Goal: Task Accomplishment & Management: Use online tool/utility

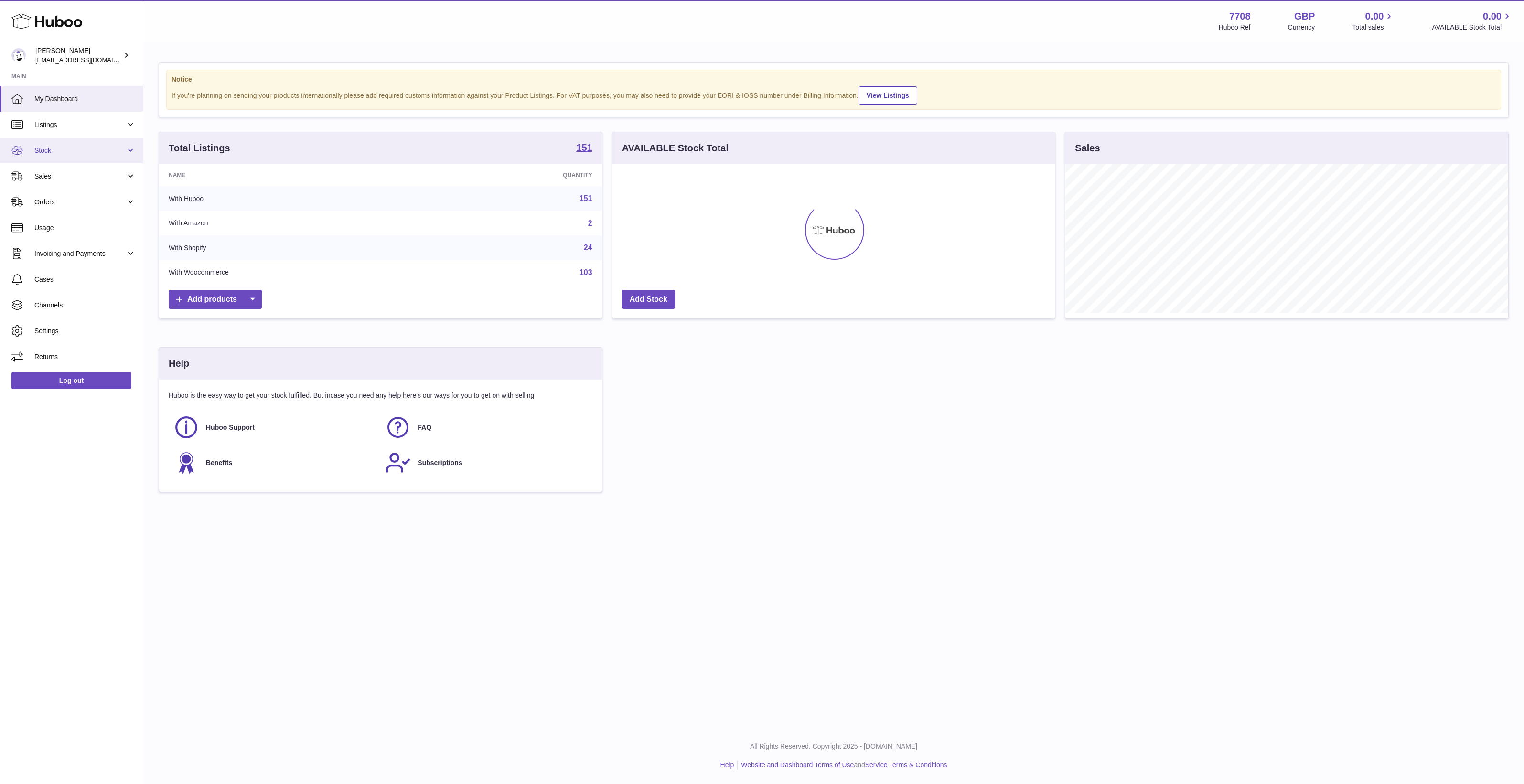
scroll to position [149, 442]
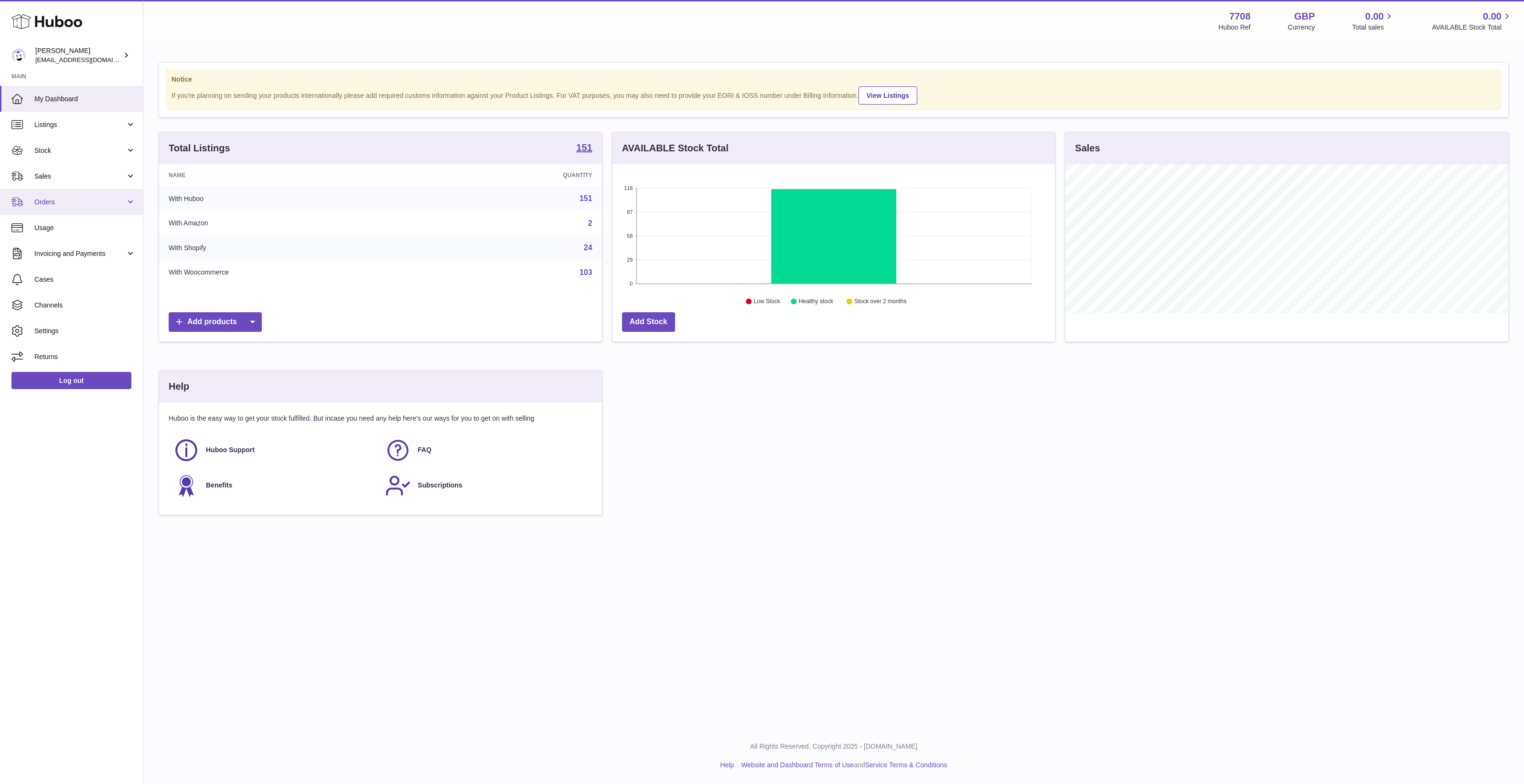
drag, startPoint x: 74, startPoint y: 211, endPoint x: 73, endPoint y: 226, distance: 15.0
click at [74, 211] on link "Orders" at bounding box center [71, 202] width 143 height 26
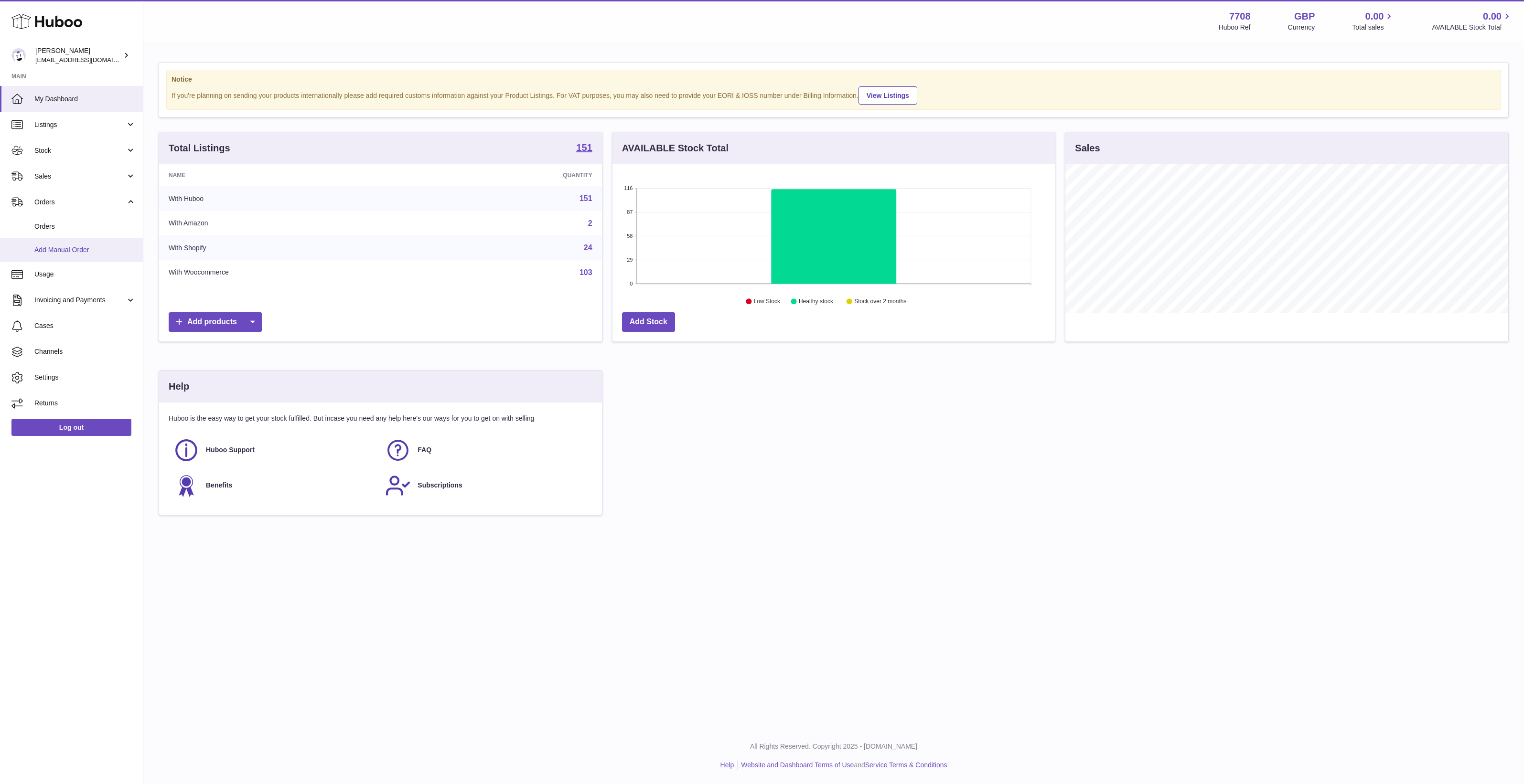
click at [73, 247] on span "Add Manual Order" at bounding box center [84, 250] width 101 height 9
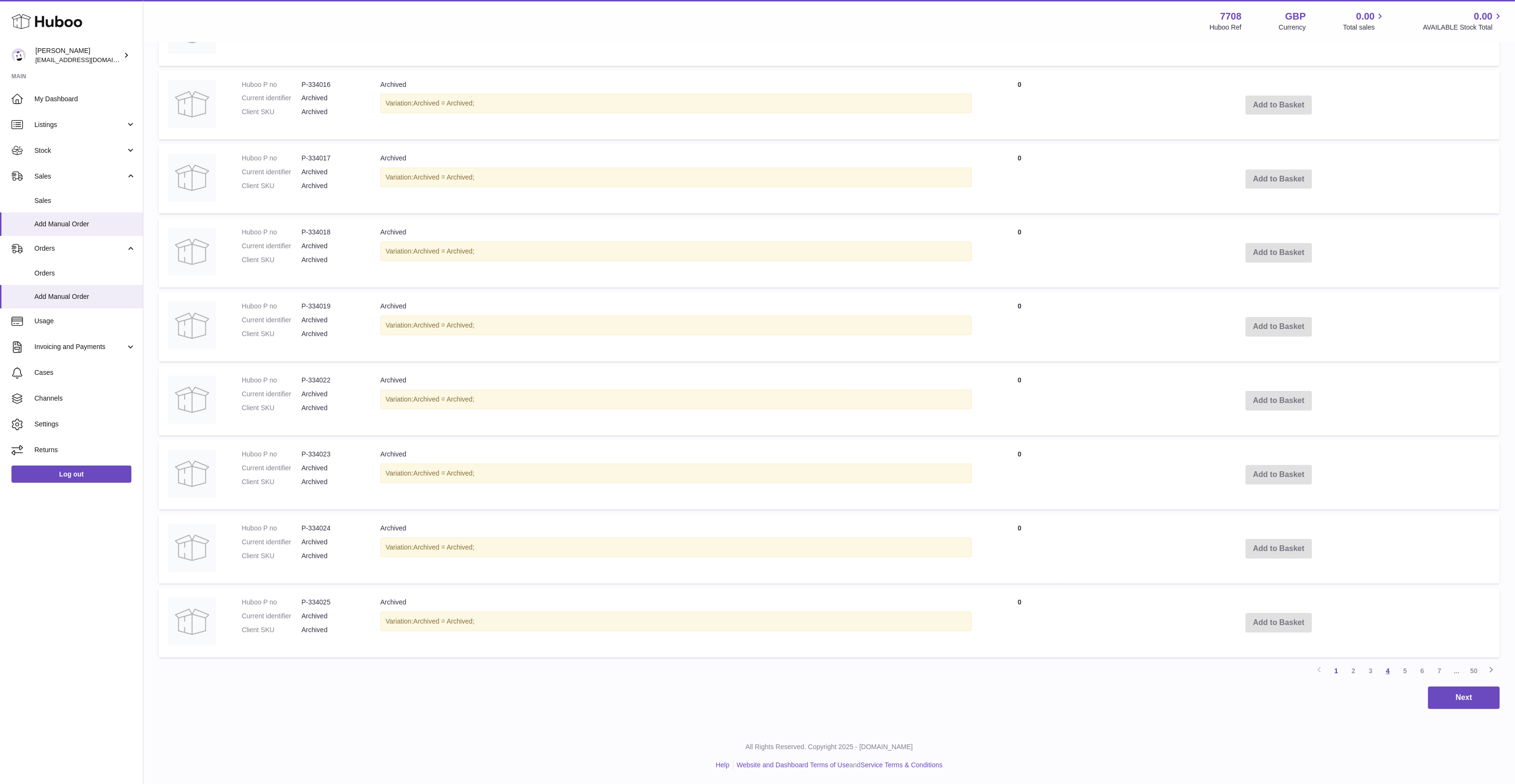
click at [1385, 677] on link "4" at bounding box center [1387, 670] width 17 height 17
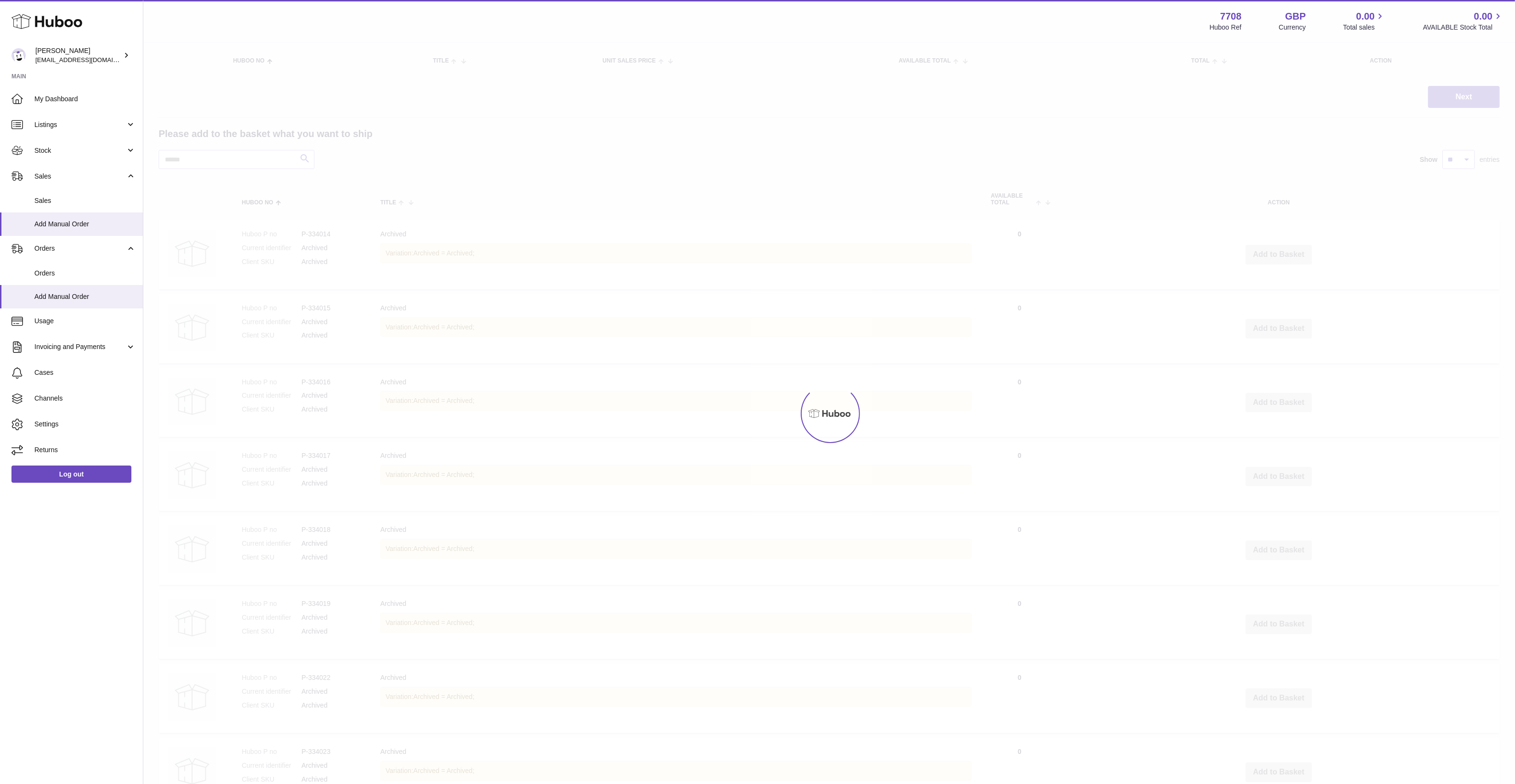
scroll to position [43, 0]
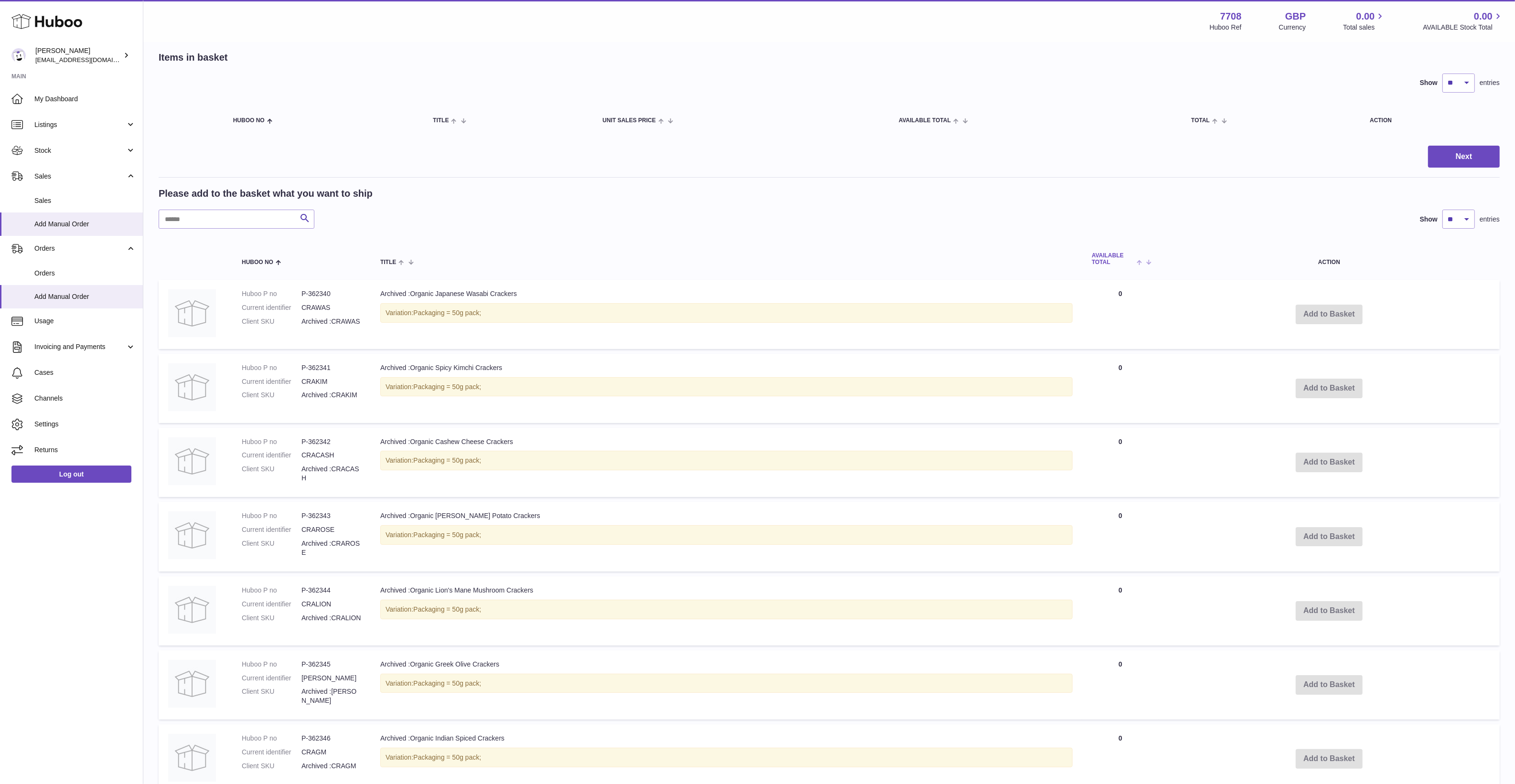
click at [1110, 263] on span "AVAILABLE Total" at bounding box center [1112, 259] width 42 height 13
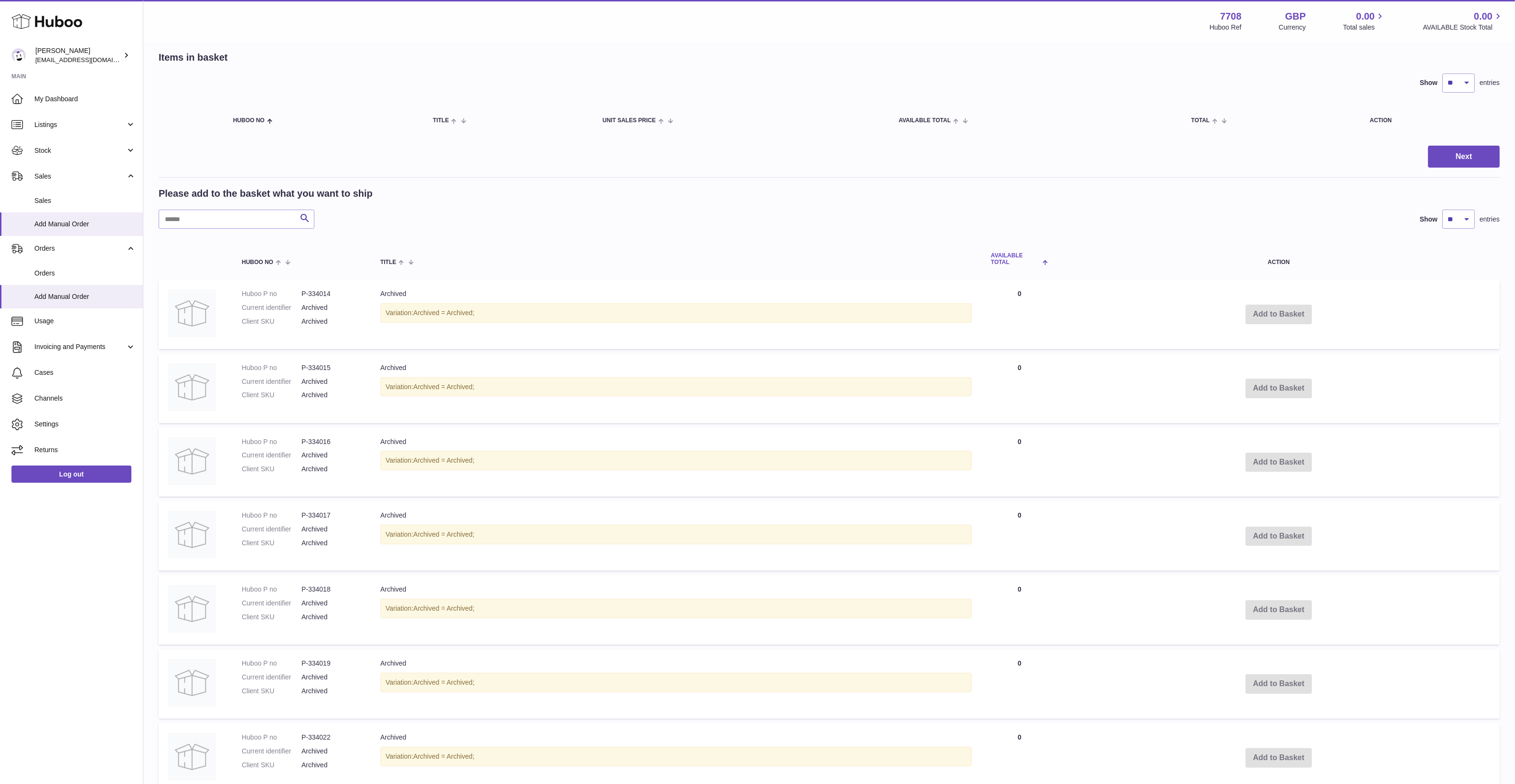
click at [1030, 259] on span "AVAILABLE Total" at bounding box center [1015, 259] width 49 height 13
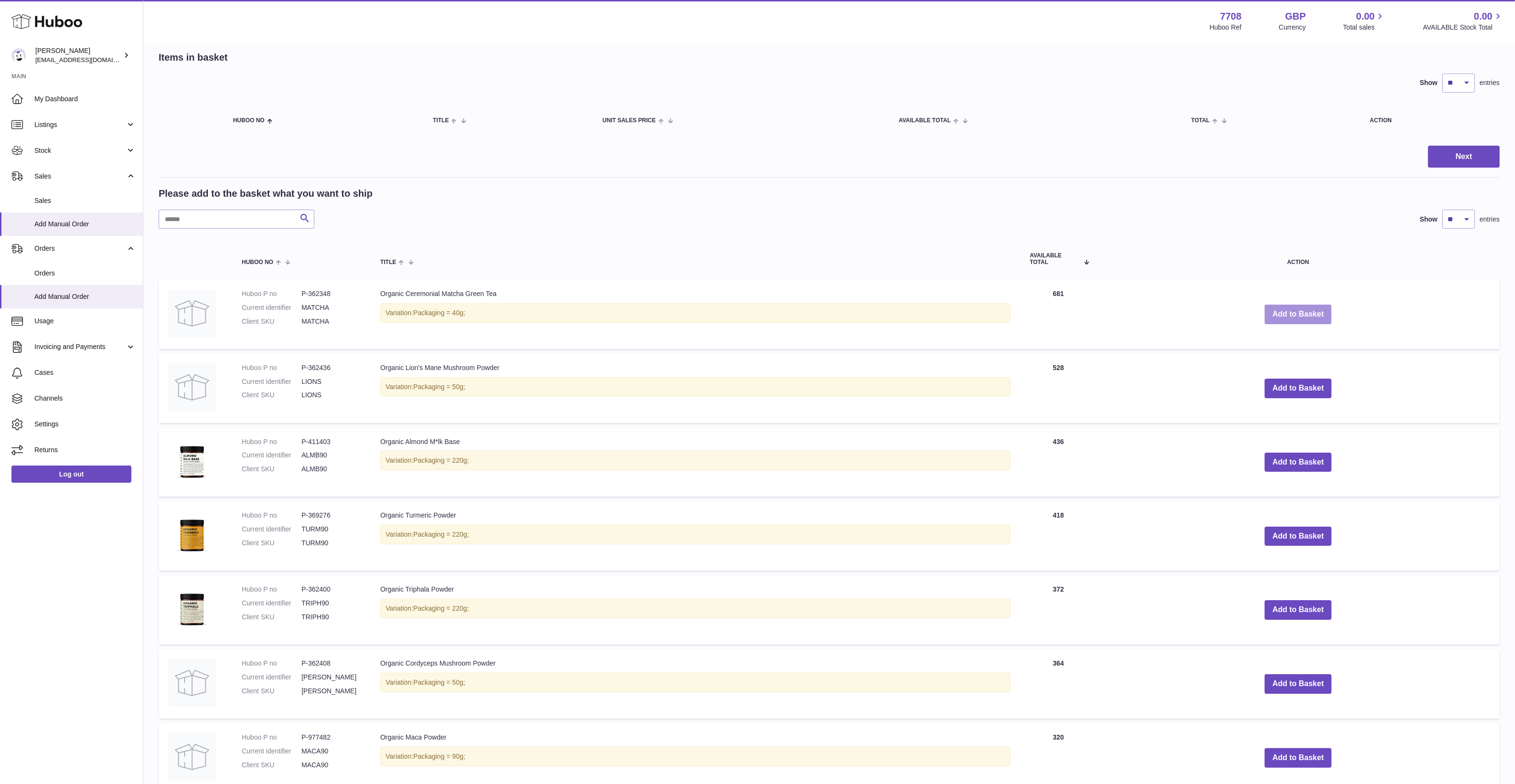
click at [1288, 312] on button "Add to Basket" at bounding box center [1298, 314] width 67 height 20
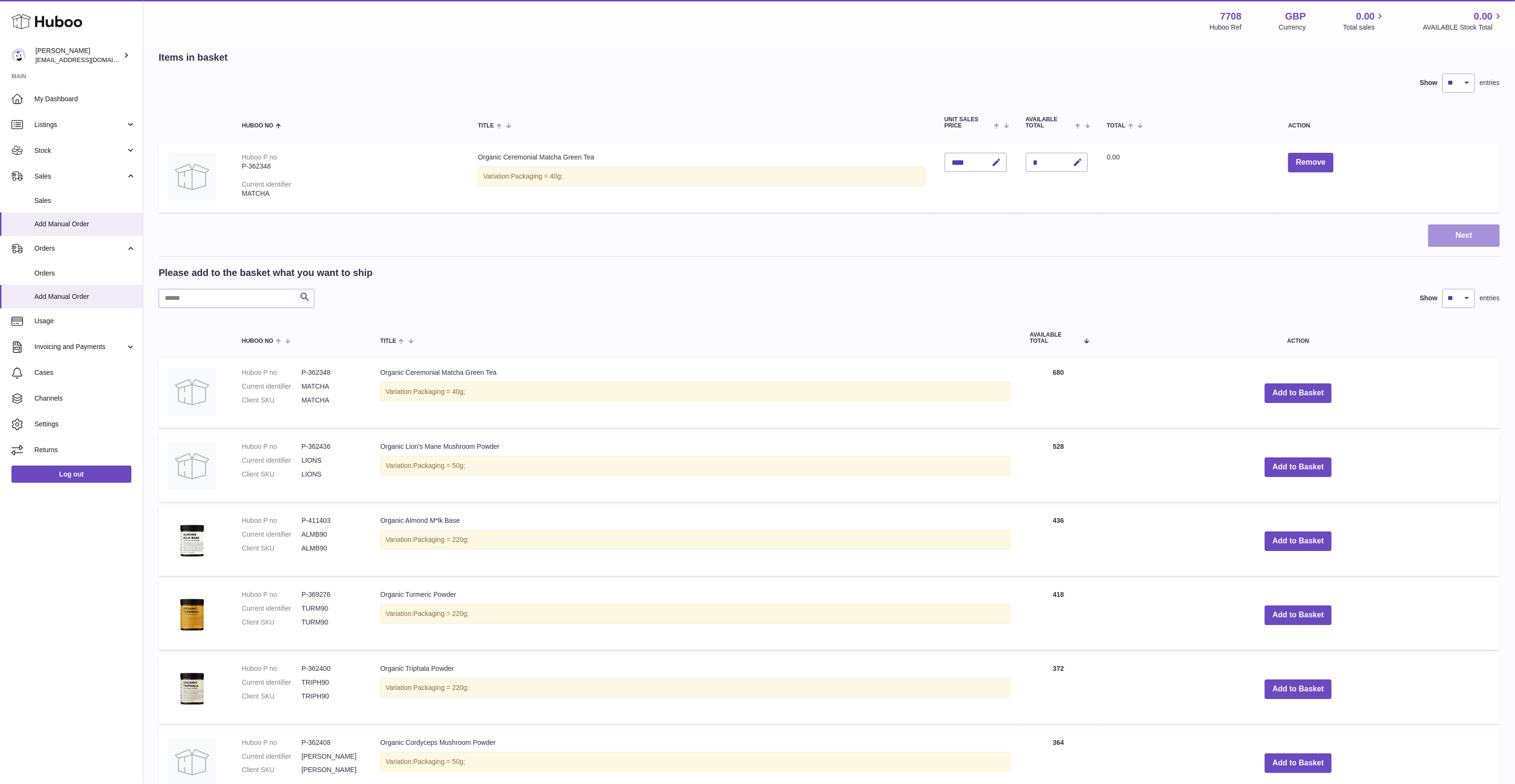
click at [1455, 231] on button "Next" at bounding box center [1464, 235] width 72 height 22
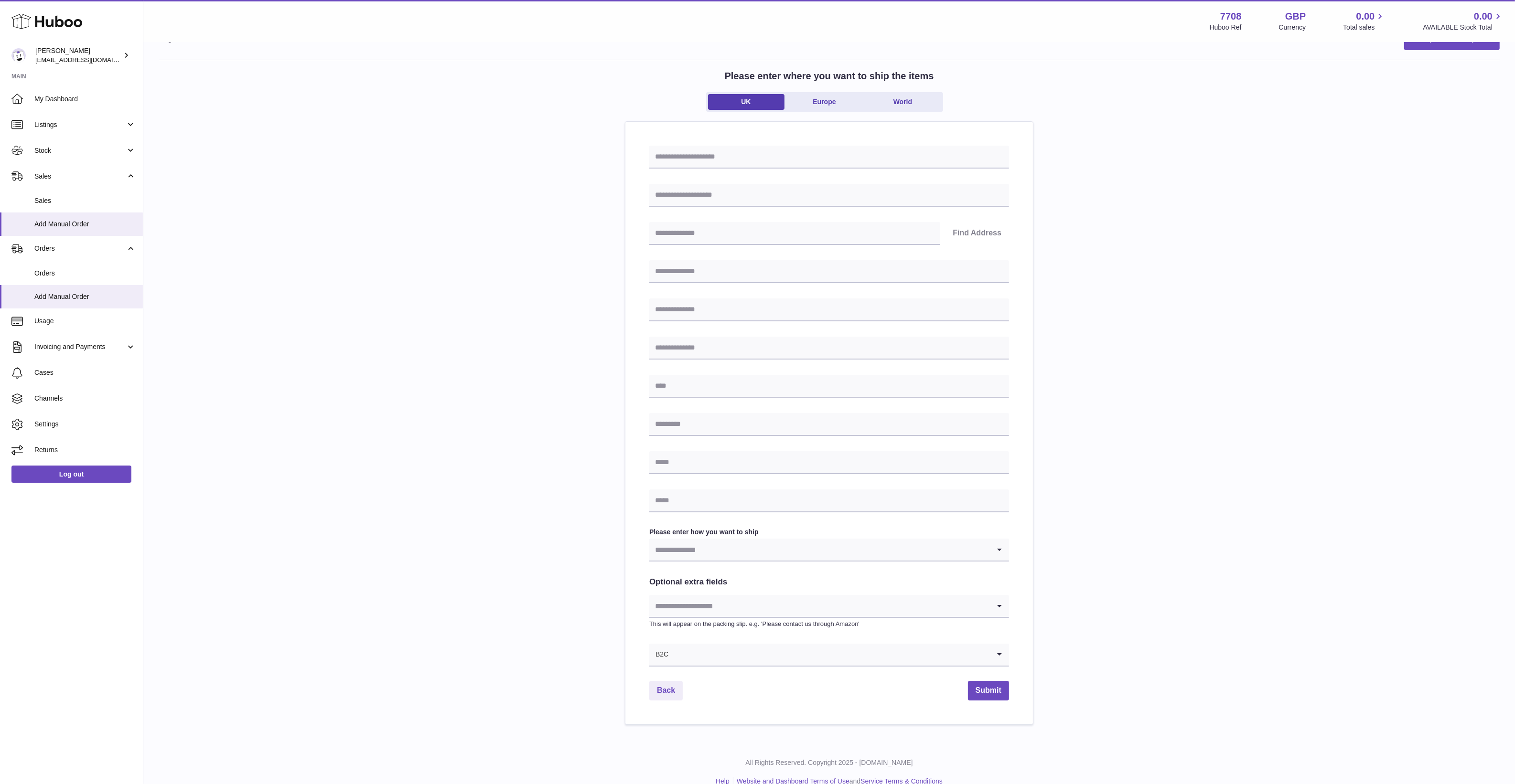
scroll to position [50, 0]
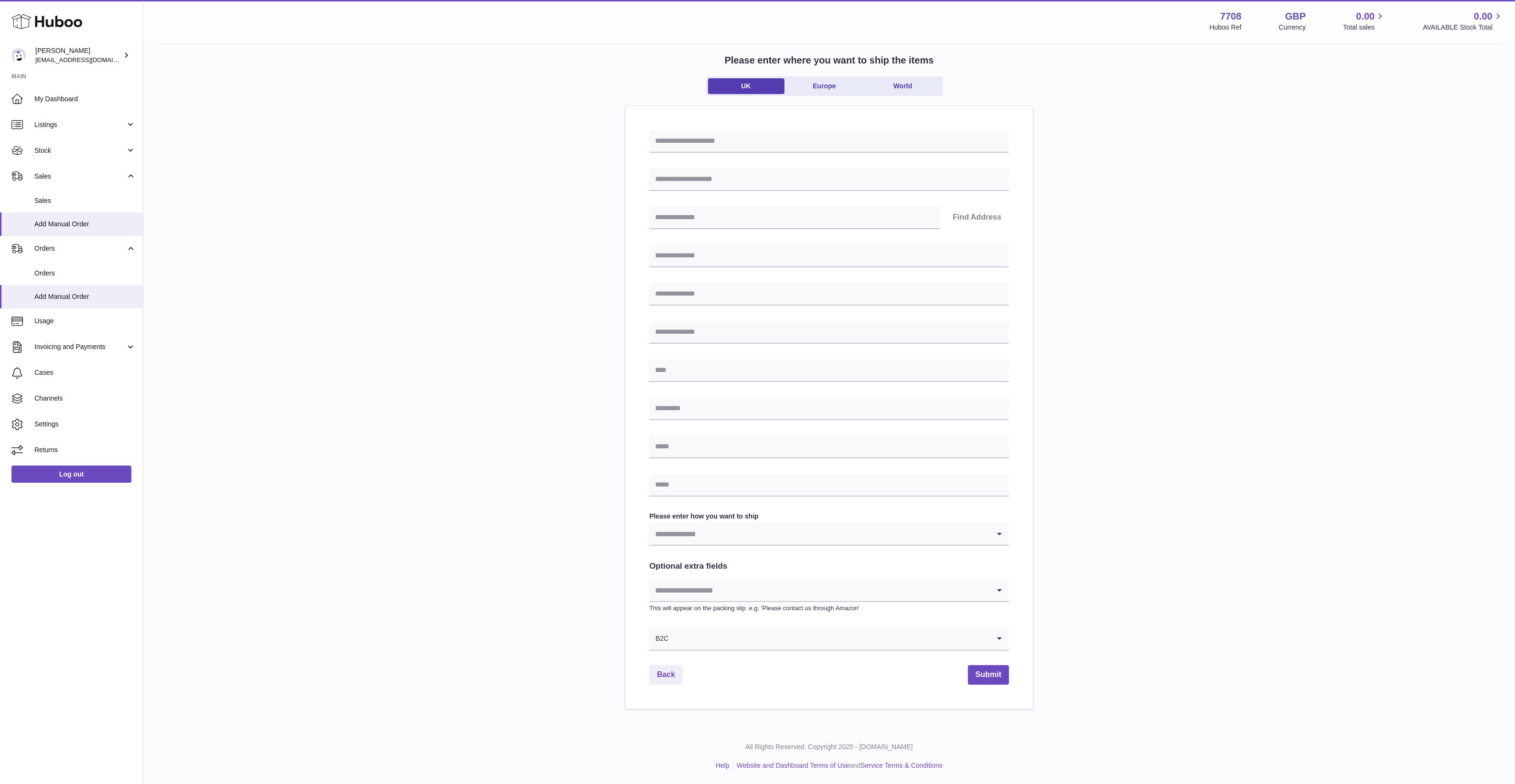
click at [659, 580] on input "Search for option" at bounding box center [819, 590] width 341 height 22
click at [506, 592] on div "Please enter where you want to ship the items UK Europe World Find Address Plea…" at bounding box center [829, 376] width 1341 height 665
click at [727, 533] on input "Search for option" at bounding box center [819, 534] width 341 height 22
